Goal: Task Accomplishment & Management: Use online tool/utility

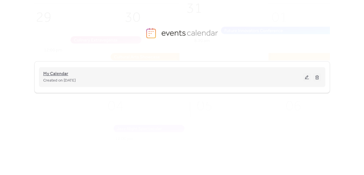
click at [53, 72] on span "My Calendar" at bounding box center [55, 74] width 25 height 7
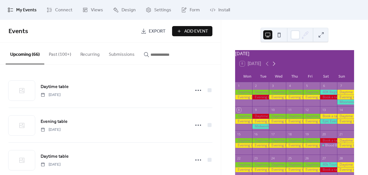
click at [276, 66] on icon at bounding box center [274, 63] width 7 height 7
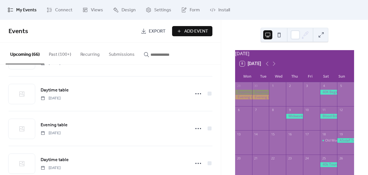
scroll to position [182, 0]
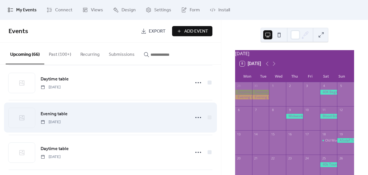
click at [60, 122] on span "[DATE]" at bounding box center [51, 123] width 20 height 6
click at [53, 112] on span "Evening table" at bounding box center [54, 114] width 27 height 7
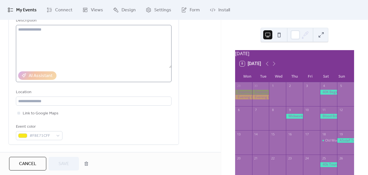
scroll to position [62, 0]
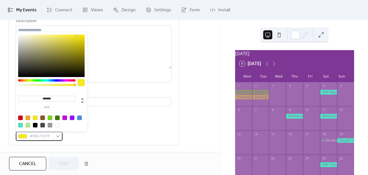
click at [57, 135] on div "#F8E71CFF" at bounding box center [39, 136] width 47 height 9
click at [21, 115] on div at bounding box center [51, 122] width 72 height 18
click at [18, 118] on div at bounding box center [20, 118] width 5 height 5
type input "*******"
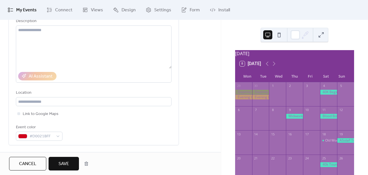
click at [64, 164] on span "Save" at bounding box center [63, 164] width 11 height 7
click at [64, 164] on div "Cancel Save" at bounding box center [50, 164] width 82 height 14
